Goal: Connect with others: Establish contact or relationships with other users

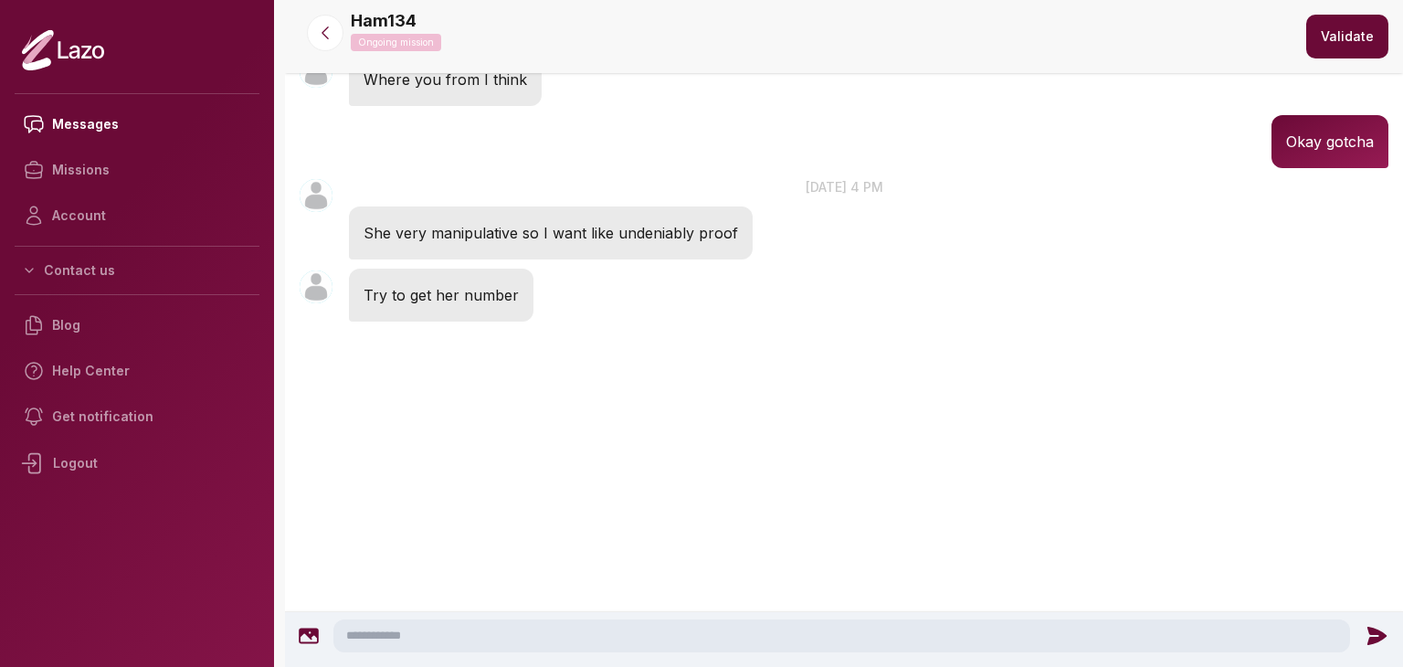
scroll to position [2205, 0]
click at [333, 37] on icon at bounding box center [325, 33] width 18 height 18
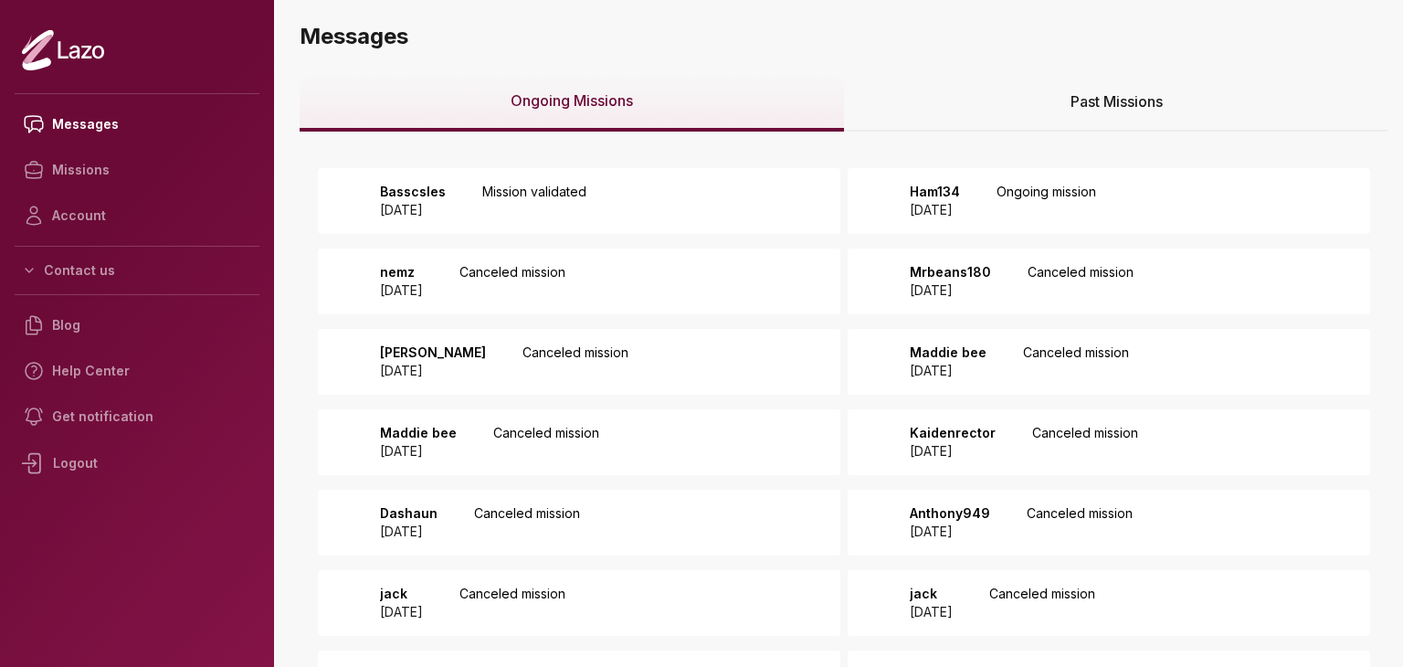
click at [939, 195] on p "Ham134" at bounding box center [935, 192] width 50 height 18
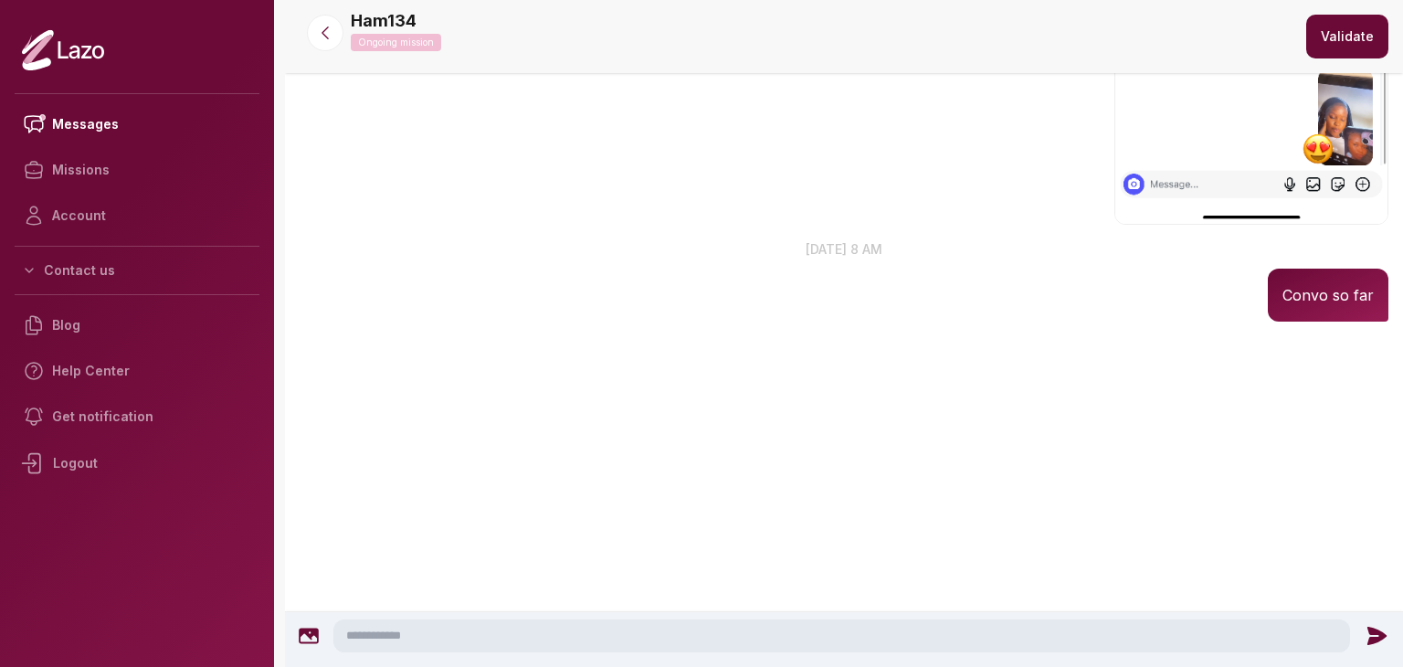
scroll to position [4123, 0]
click at [325, 49] on button at bounding box center [325, 33] width 37 height 37
